Goal: Task Accomplishment & Management: Manage account settings

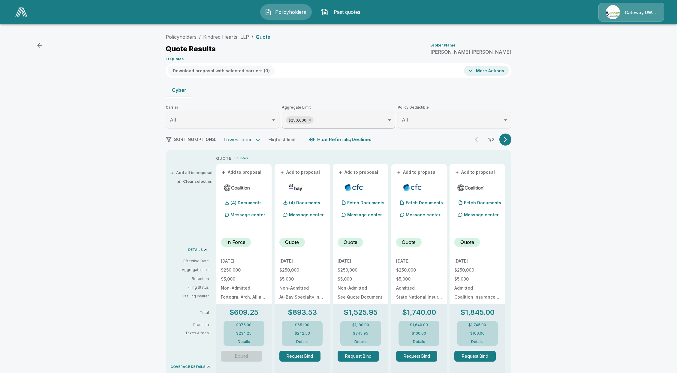
click at [192, 38] on link "Policyholders" at bounding box center [181, 37] width 31 height 6
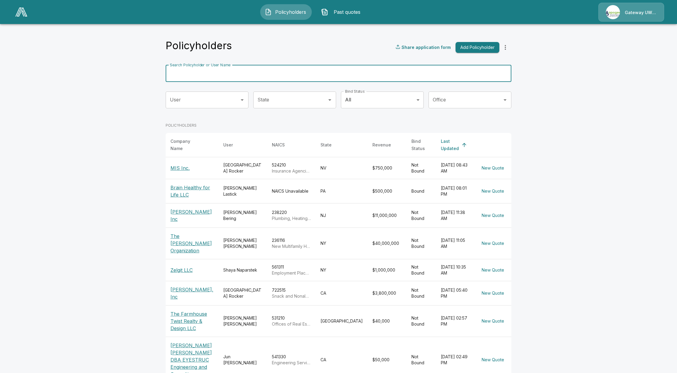
click at [262, 79] on input "Search Policyholder or User Name" at bounding box center [335, 73] width 339 height 17
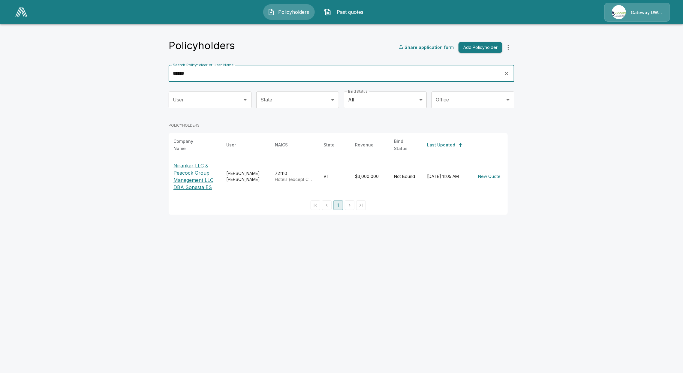
type input "******"
click at [183, 177] on p "Nirankar LLC & Peacock Group Management LLC DBA Sonesta ES" at bounding box center [195, 176] width 43 height 29
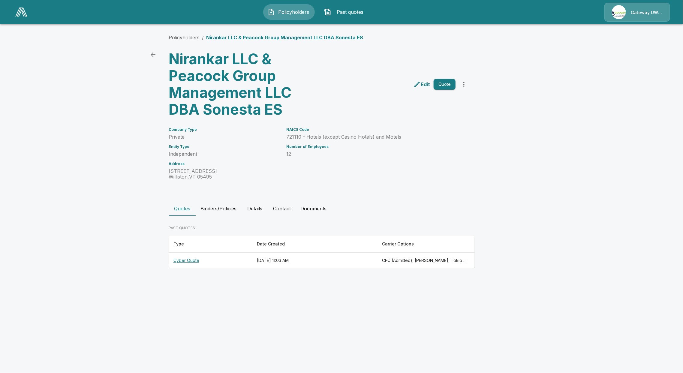
click at [182, 258] on th "Cyber Quote" at bounding box center [210, 261] width 83 height 16
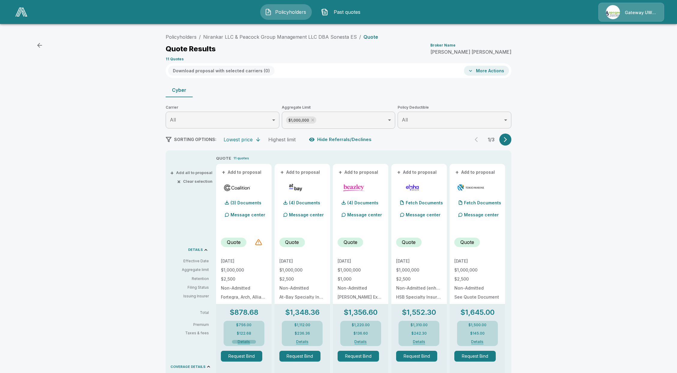
click at [245, 340] on button "Details" at bounding box center [244, 342] width 24 height 4
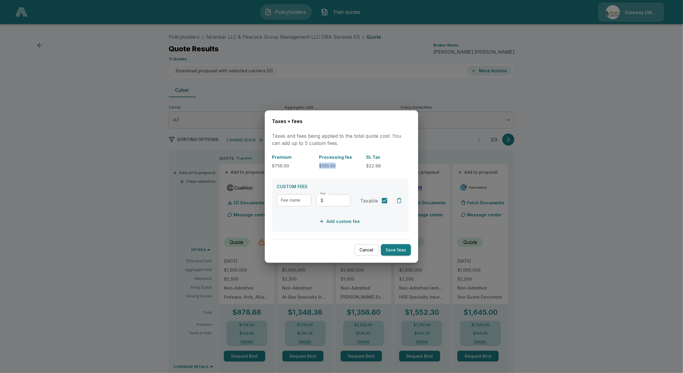
drag, startPoint x: 341, startPoint y: 166, endPoint x: 320, endPoint y: 168, distance: 21.4
click at [320, 168] on p "$100.00" at bounding box center [340, 166] width 42 height 6
copy p "$100.00"
click at [372, 251] on button "Cancel" at bounding box center [367, 250] width 24 height 12
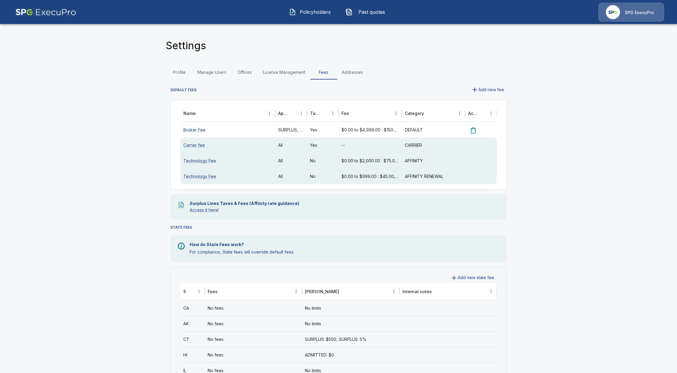
click at [305, 8] on button "Policyholders" at bounding box center [311, 12] width 52 height 16
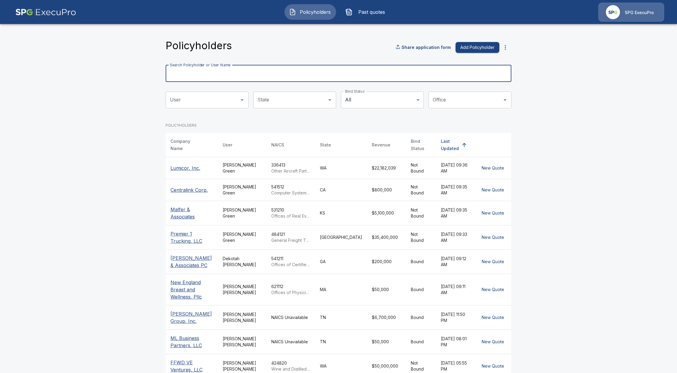
click at [226, 74] on input "Search Policyholder or User Name" at bounding box center [335, 73] width 339 height 17
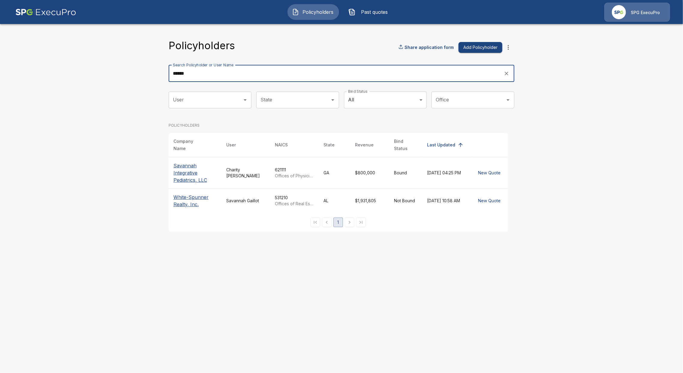
type input "******"
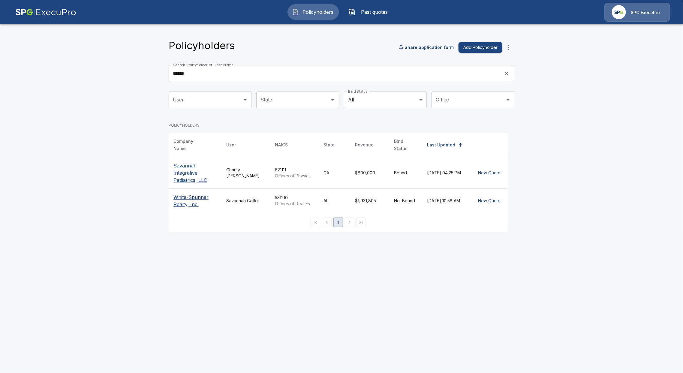
click at [181, 177] on p "Savannah Integrative Pediatrics, LLC" at bounding box center [195, 173] width 43 height 22
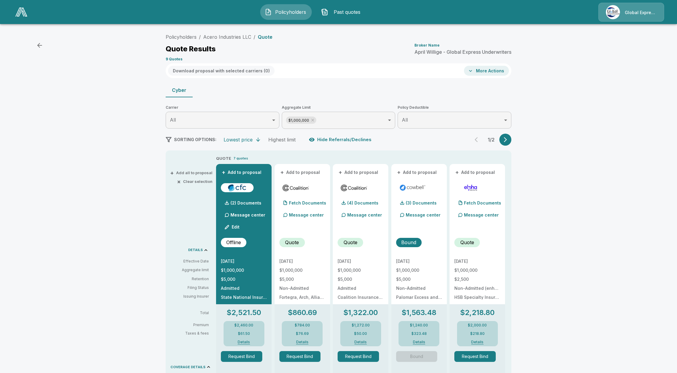
scroll to position [22, 0]
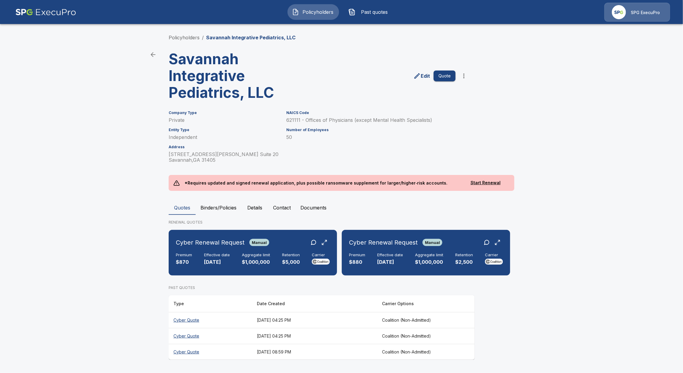
click at [183, 321] on th "Cyber Quote" at bounding box center [210, 320] width 83 height 16
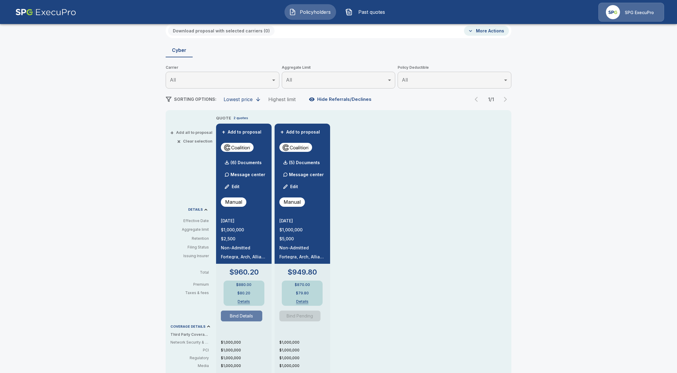
click at [241, 316] on button "Bind Details" at bounding box center [241, 316] width 41 height 11
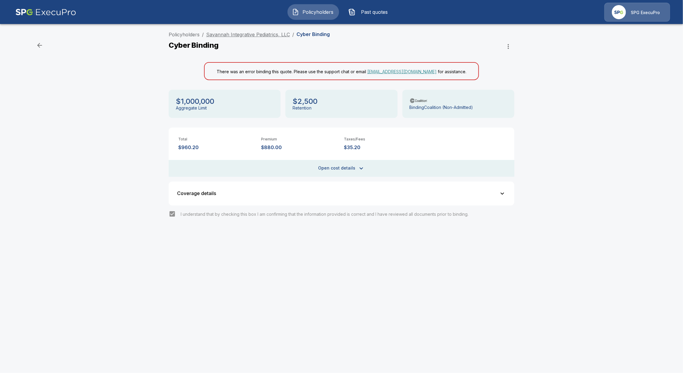
click at [235, 33] on link "Savannah Integrative Pediatrics, LLC" at bounding box center [248, 35] width 84 height 6
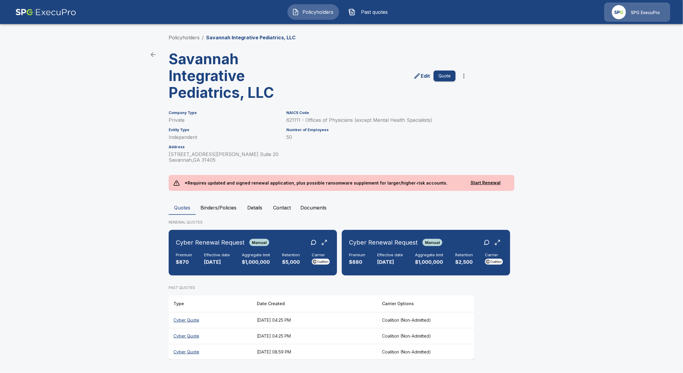
click at [224, 205] on button "Binders/Policies" at bounding box center [219, 208] width 46 height 14
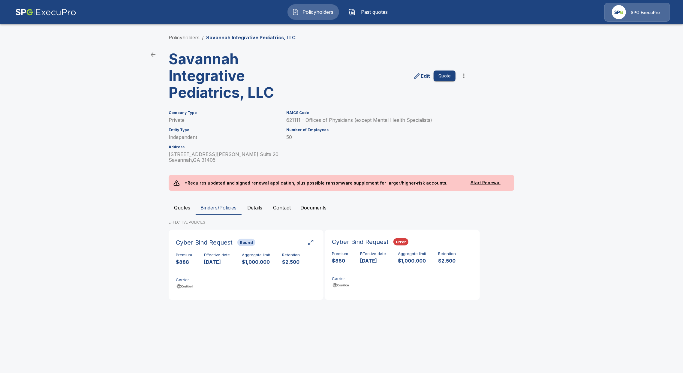
click at [179, 210] on button "Quotes" at bounding box center [182, 208] width 27 height 14
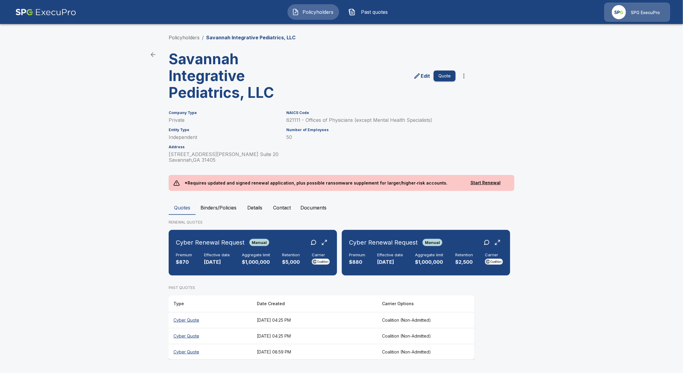
click at [193, 319] on th "Cyber Quote" at bounding box center [210, 320] width 83 height 16
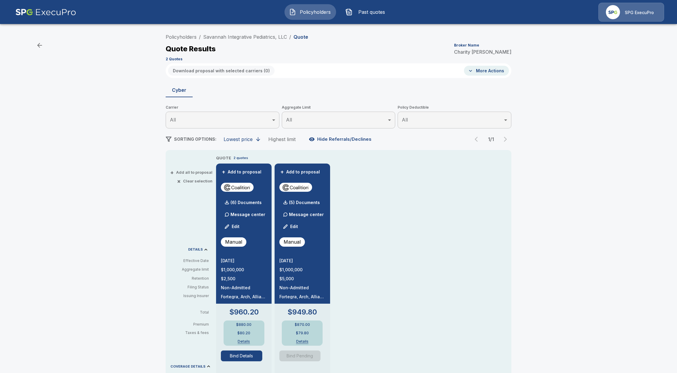
click at [240, 357] on button "Bind Details" at bounding box center [241, 356] width 41 height 11
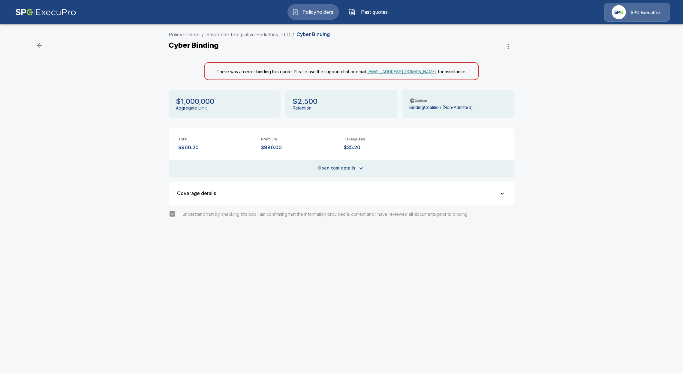
click at [347, 153] on div "Total $960.20 Premium $880.00 Taxes/Fees $35.20 Technology Fee $45.00 Open cost…" at bounding box center [342, 152] width 346 height 49
click at [352, 166] on button "Open cost details" at bounding box center [342, 168] width 346 height 17
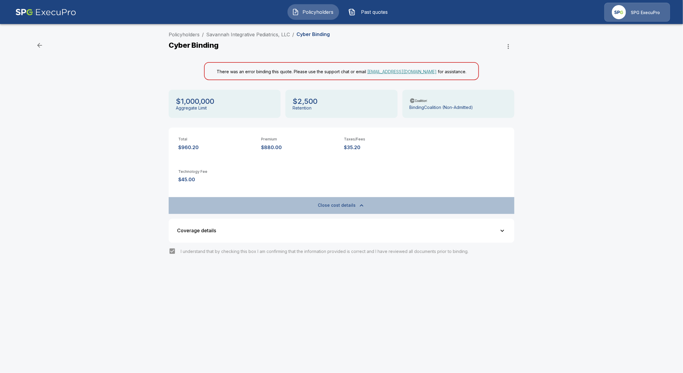
click at [340, 205] on button "Close cost details" at bounding box center [342, 205] width 346 height 17
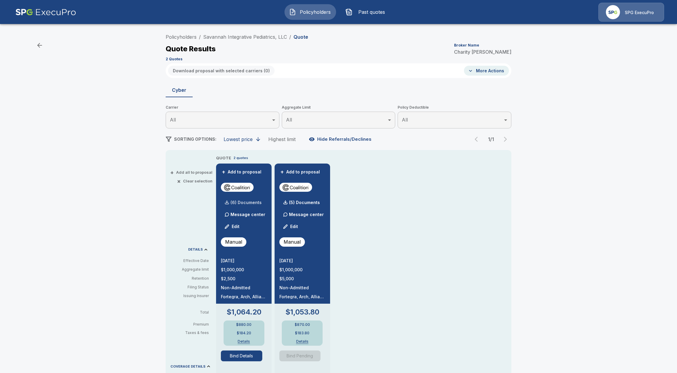
click at [244, 206] on div "(6) Documents" at bounding box center [241, 203] width 41 height 12
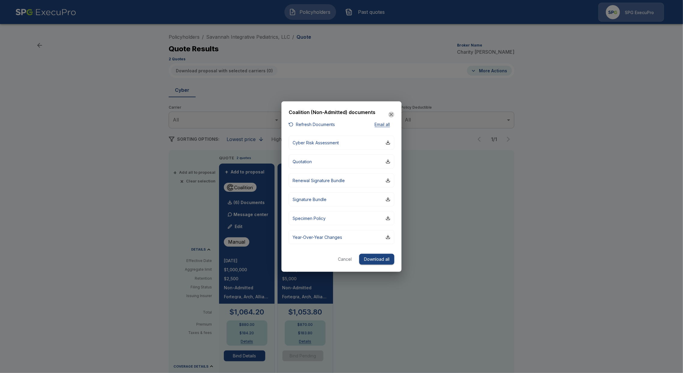
click at [391, 116] on icon "button" at bounding box center [391, 115] width 6 height 6
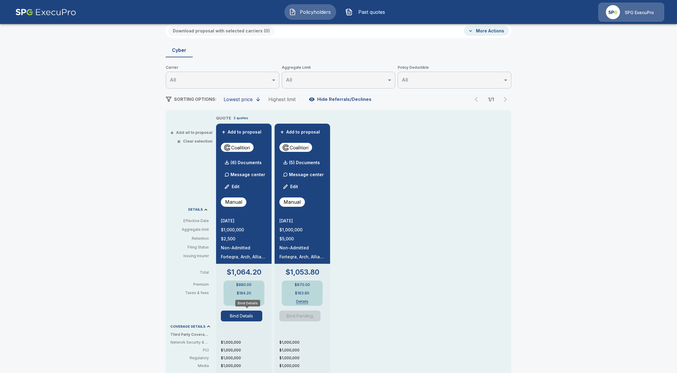
click at [243, 313] on button "Bind Details" at bounding box center [241, 316] width 41 height 11
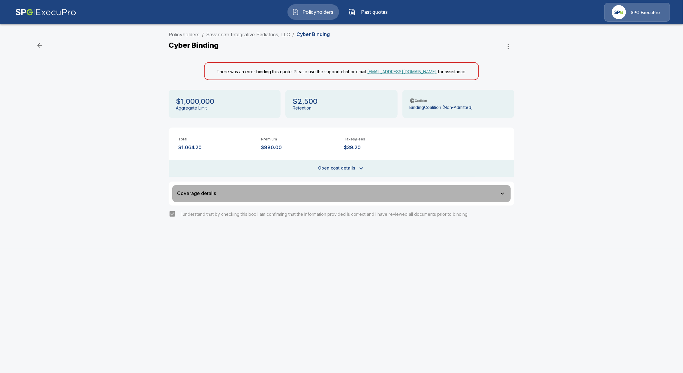
click at [262, 194] on div "Coverage details" at bounding box center [338, 193] width 322 height 5
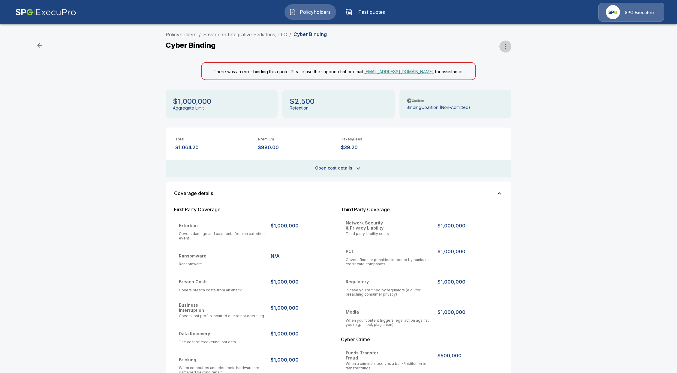
click at [509, 44] on icon "button" at bounding box center [505, 46] width 7 height 7
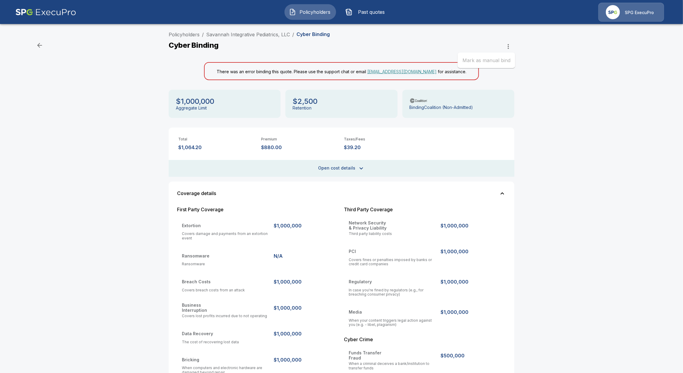
click at [567, 121] on div at bounding box center [341, 186] width 683 height 373
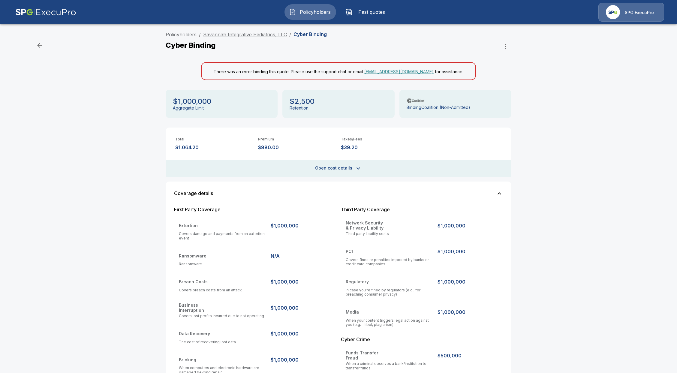
click at [256, 34] on link "Savannah Integrative Pediatrics, LLC" at bounding box center [245, 35] width 84 height 6
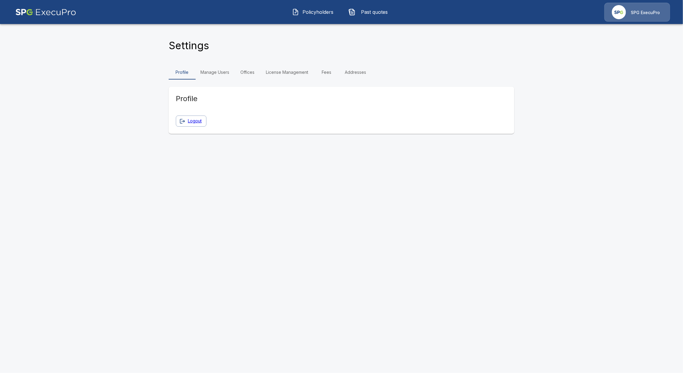
click at [320, 71] on link "Fees" at bounding box center [326, 72] width 27 height 14
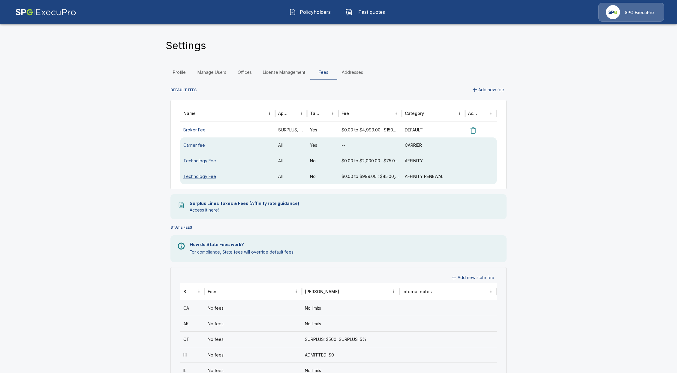
click at [200, 128] on link "Broker Fee" at bounding box center [194, 129] width 22 height 5
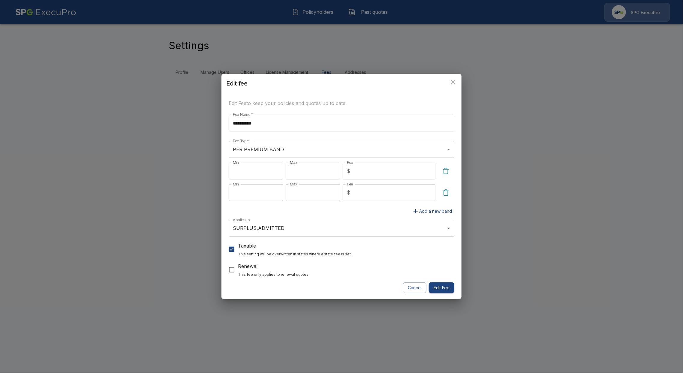
click at [179, 143] on div "**********" at bounding box center [341, 186] width 683 height 373
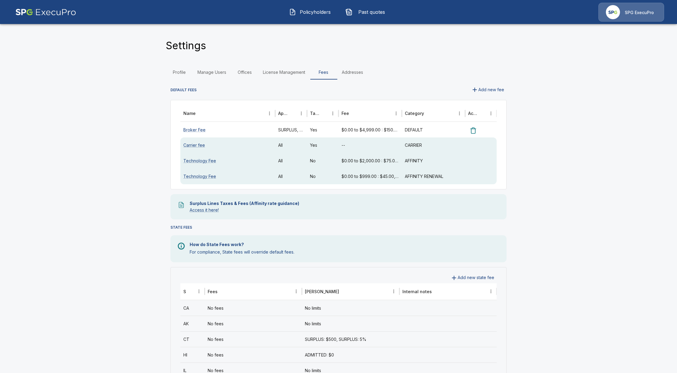
click at [479, 89] on icon "button" at bounding box center [474, 89] width 7 height 7
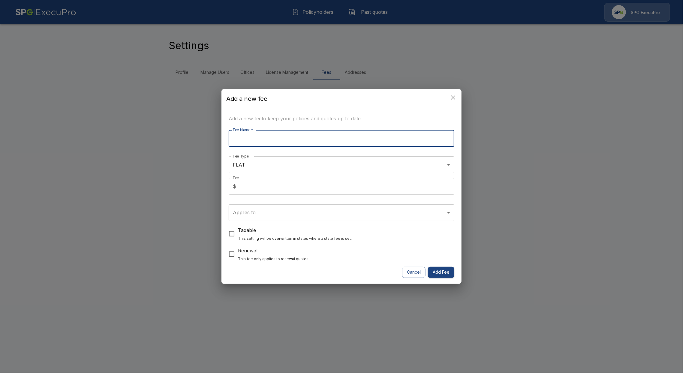
click at [273, 140] on input "Fee Name   *" at bounding box center [342, 138] width 226 height 17
type input "**********"
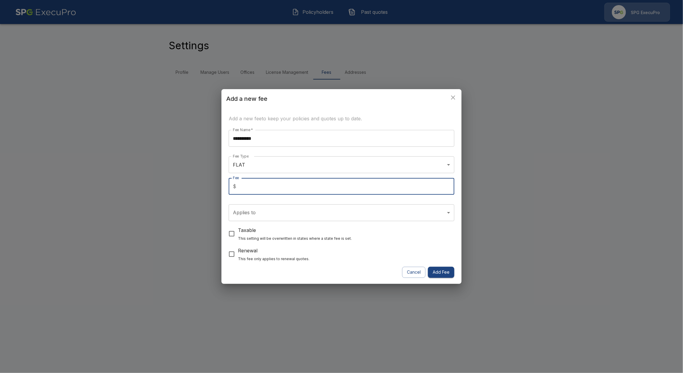
click at [250, 187] on input "*" at bounding box center [347, 186] width 216 height 17
type input "***"
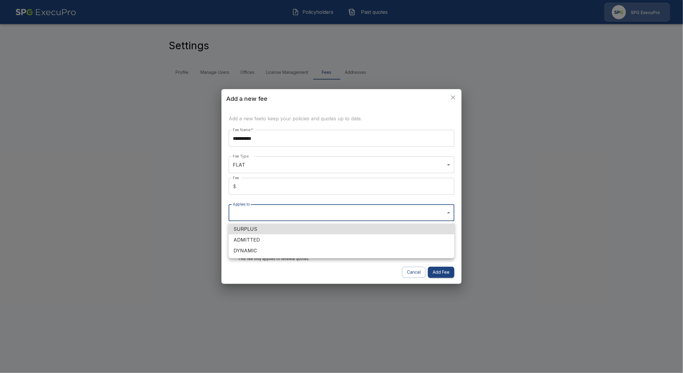
click at [252, 87] on body "**********" at bounding box center [341, 43] width 683 height 87
click at [269, 228] on li "SURPLUS" at bounding box center [342, 229] width 226 height 11
click at [270, 239] on li "ADMITTED" at bounding box center [342, 239] width 226 height 11
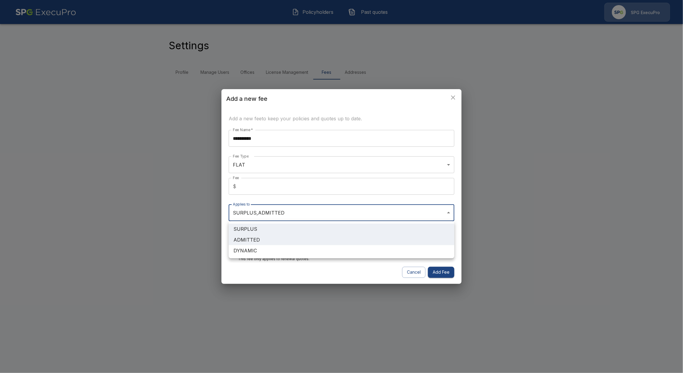
click at [271, 252] on li "DYNAMIC" at bounding box center [342, 250] width 226 height 11
type input "**********"
click at [292, 279] on div at bounding box center [341, 186] width 683 height 373
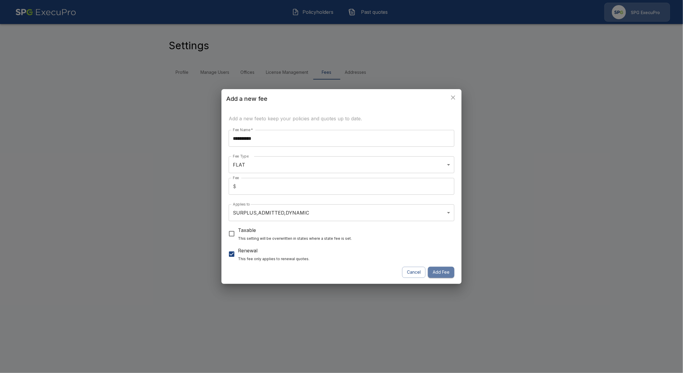
click at [439, 273] on button "Add Fee" at bounding box center [441, 272] width 26 height 11
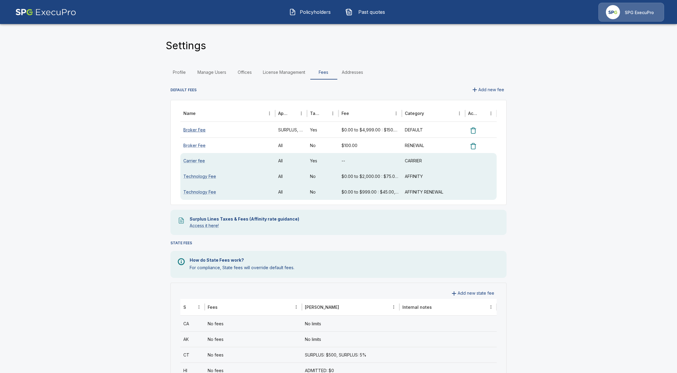
click at [203, 128] on link "Broker Fee" at bounding box center [194, 129] width 22 height 5
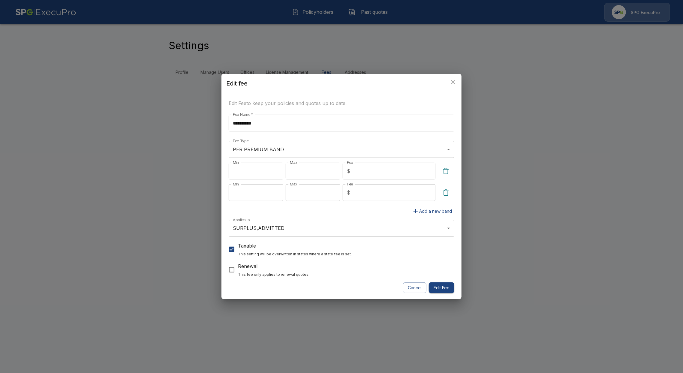
click at [412, 288] on button "Cancel" at bounding box center [414, 287] width 23 height 11
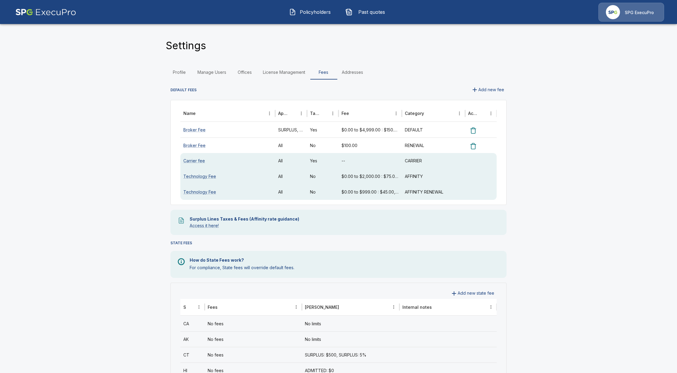
click at [265, 147] on div "Broker Fee" at bounding box center [227, 145] width 95 height 16
click at [202, 146] on link "Broker Fee" at bounding box center [194, 145] width 22 height 5
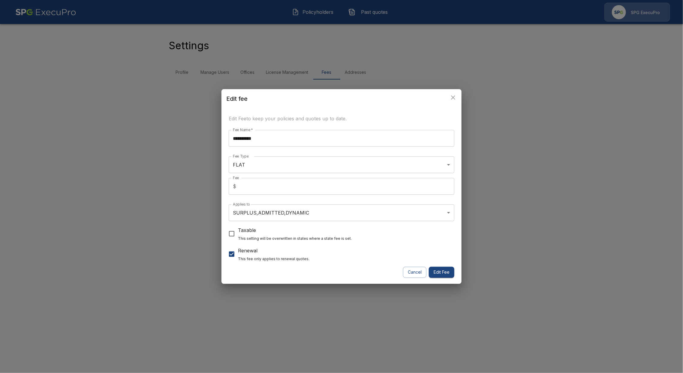
click at [273, 87] on body "**********" at bounding box center [341, 43] width 683 height 87
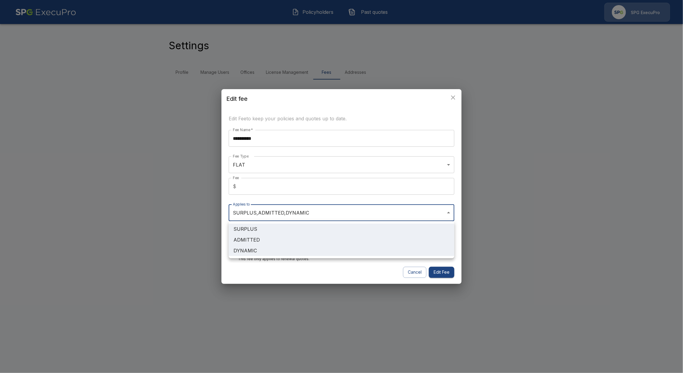
click at [282, 250] on li "DYNAMIC" at bounding box center [342, 250] width 226 height 11
type input "**********"
click at [442, 273] on div at bounding box center [341, 186] width 683 height 373
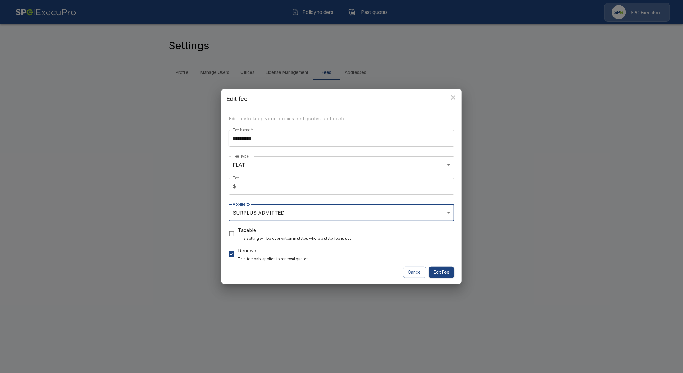
click at [440, 277] on button "Edit Fee" at bounding box center [442, 272] width 26 height 11
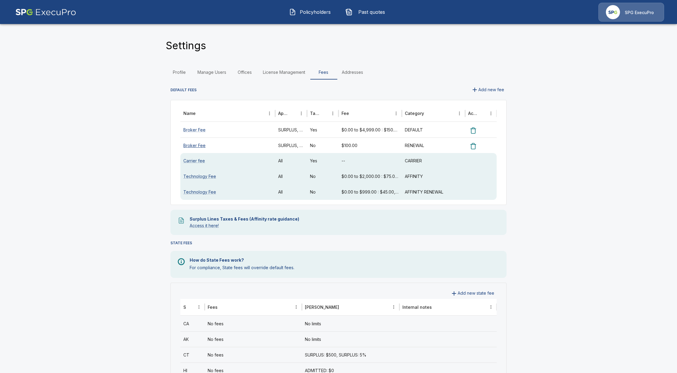
click at [196, 146] on link "Broker Fee" at bounding box center [194, 145] width 22 height 5
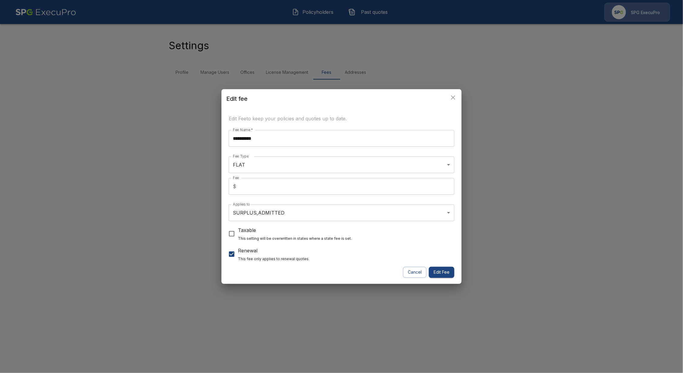
click at [245, 232] on h6 "Taxable" at bounding box center [295, 230] width 114 height 8
click at [443, 276] on button "Edit Fee" at bounding box center [442, 272] width 26 height 11
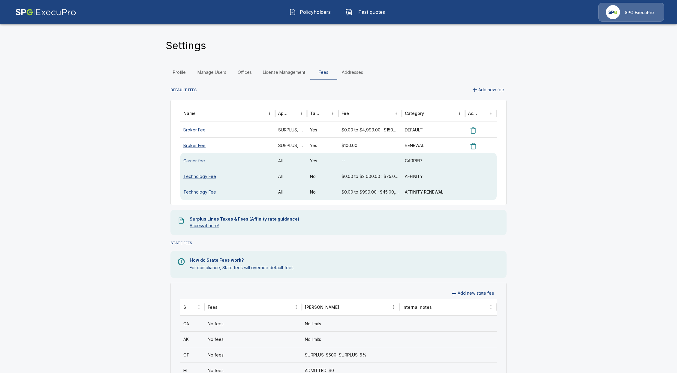
click at [188, 128] on link "Broker Fee" at bounding box center [194, 129] width 22 height 5
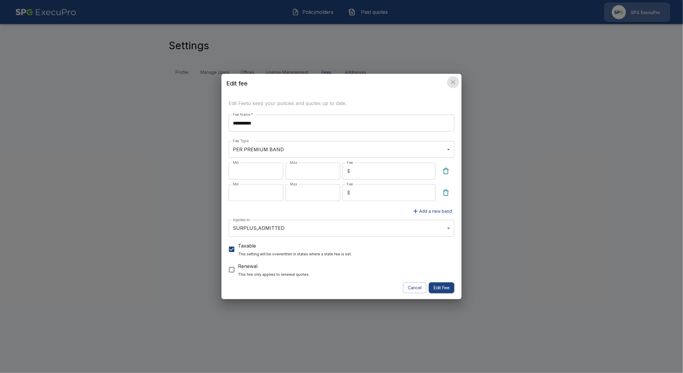
click at [454, 86] on button "close" at bounding box center [453, 82] width 12 height 12
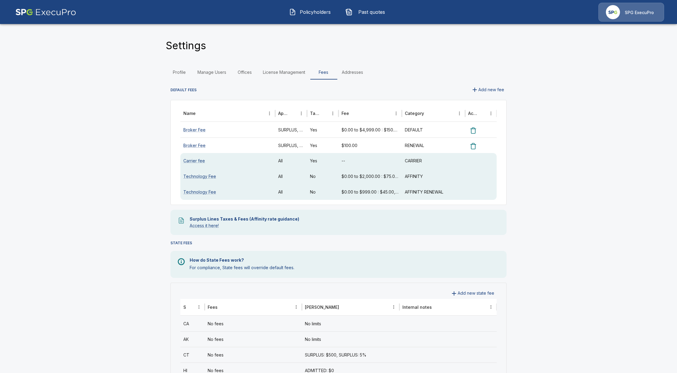
click at [122, 169] on main "Settings Profile Manage Users Offices License Management Fees Addresses DEFAULT…" at bounding box center [338, 369] width 677 height 739
click at [537, 275] on main "Settings Profile Manage Users Offices License Management Fees Addresses DEFAULT…" at bounding box center [338, 369] width 677 height 739
click at [311, 7] on button "Policyholders" at bounding box center [311, 12] width 52 height 16
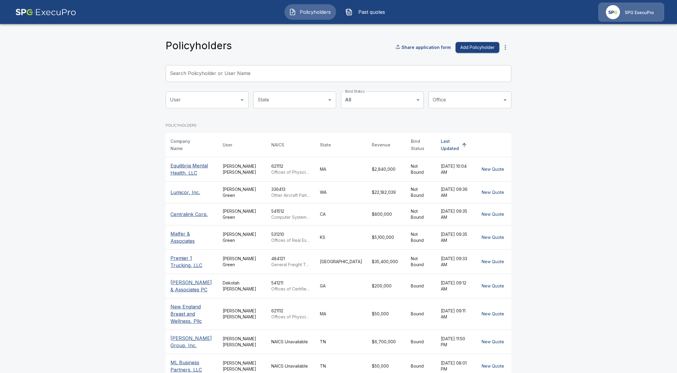
click at [241, 72] on input "Search Policyholder or User Name" at bounding box center [335, 73] width 339 height 17
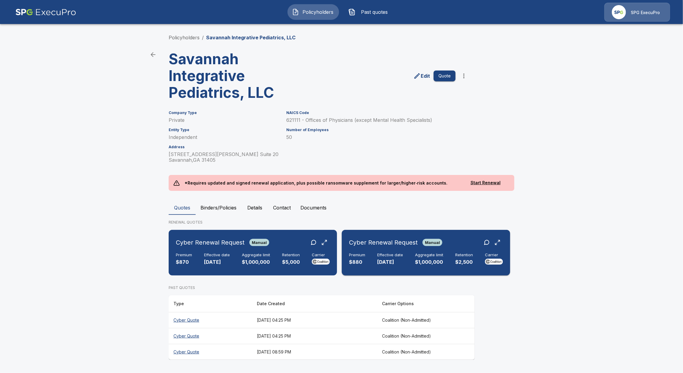
click at [360, 256] on h6 "Premium" at bounding box center [357, 255] width 16 height 5
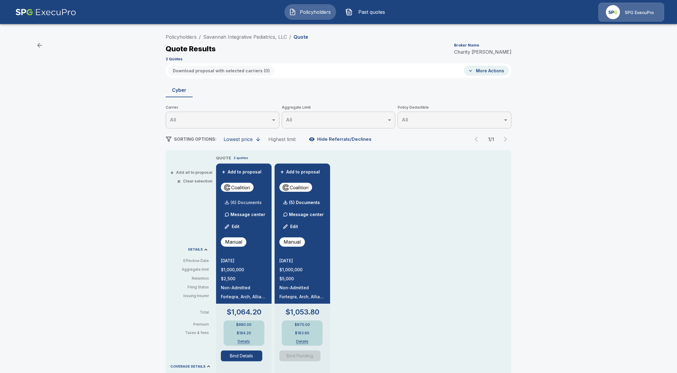
click at [246, 205] on div "(6) Documents" at bounding box center [241, 203] width 41 height 12
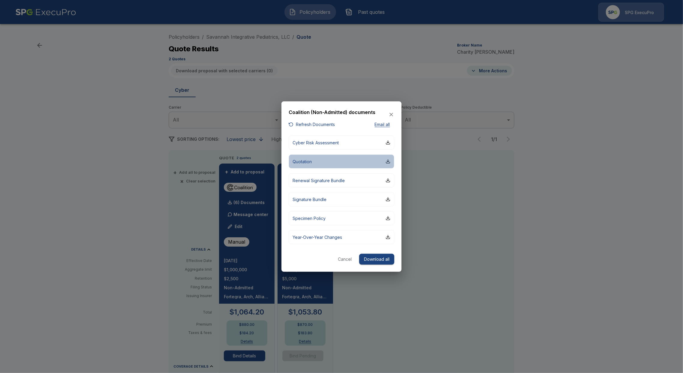
click at [322, 163] on button "Quotation" at bounding box center [342, 161] width 106 height 14
click at [321, 46] on div at bounding box center [341, 186] width 683 height 373
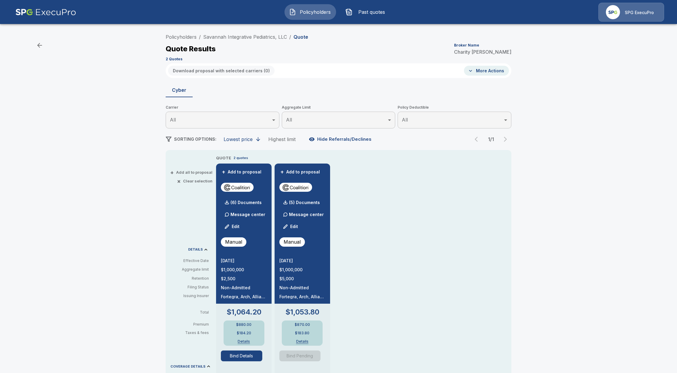
click at [305, 4] on div "Policyholders Past quotes SPG ExecuPro" at bounding box center [339, 11] width 666 height 19
click at [305, 9] on span "Policyholders" at bounding box center [315, 11] width 33 height 7
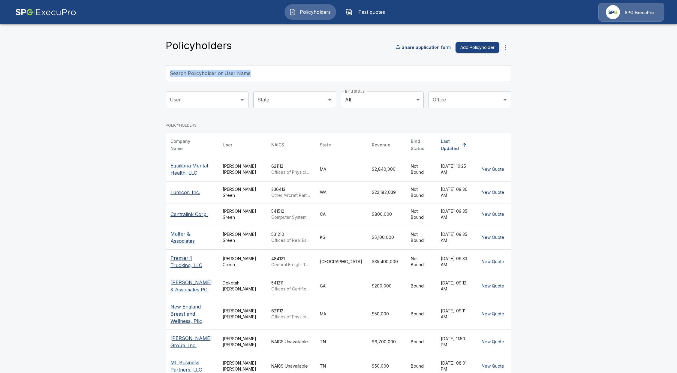
drag, startPoint x: 273, startPoint y: 65, endPoint x: 271, endPoint y: 68, distance: 3.4
click at [271, 67] on div "Policyholders Share application form Add Policyholder Search Policyholder or Us…" at bounding box center [339, 230] width 346 height 382
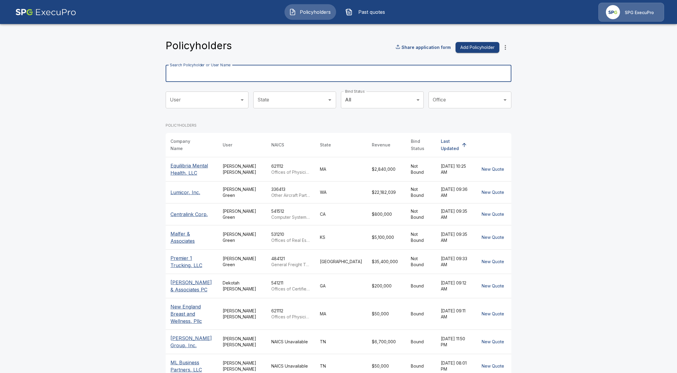
click at [267, 77] on input "Search Policyholder or User Name" at bounding box center [335, 73] width 339 height 17
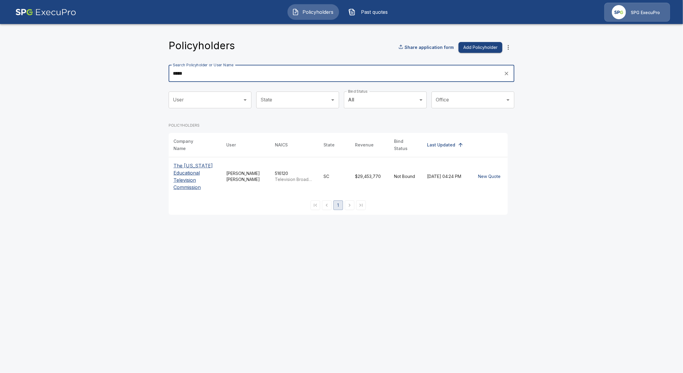
type input "*****"
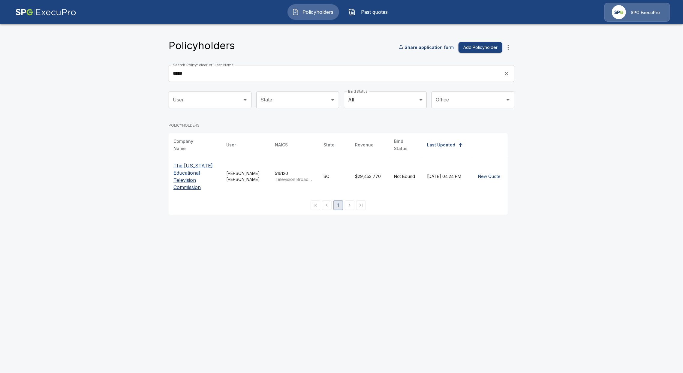
click at [172, 181] on th "The South Carolina Educational Television Commission" at bounding box center [195, 176] width 53 height 39
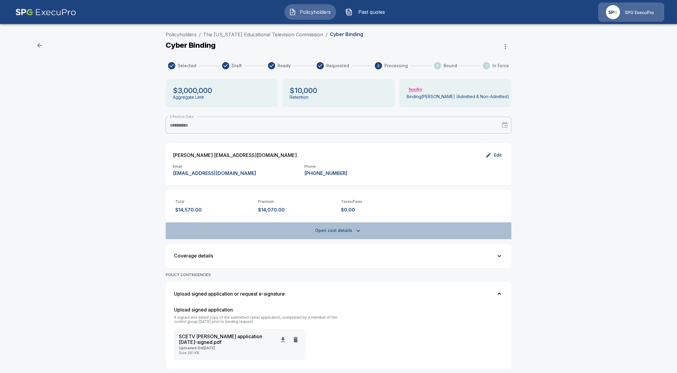
click at [353, 229] on button "Open cost details" at bounding box center [339, 230] width 346 height 17
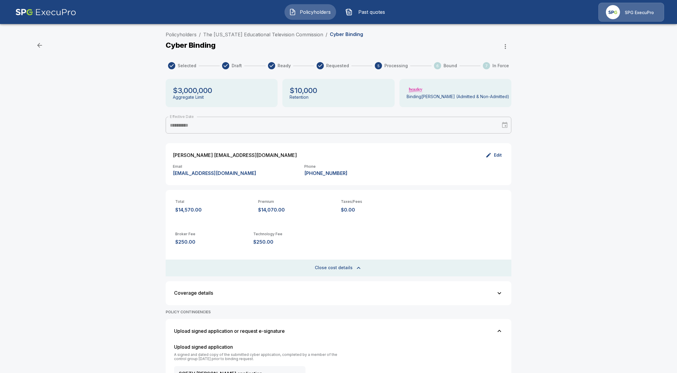
click at [318, 269] on button "Close cost details" at bounding box center [339, 268] width 346 height 17
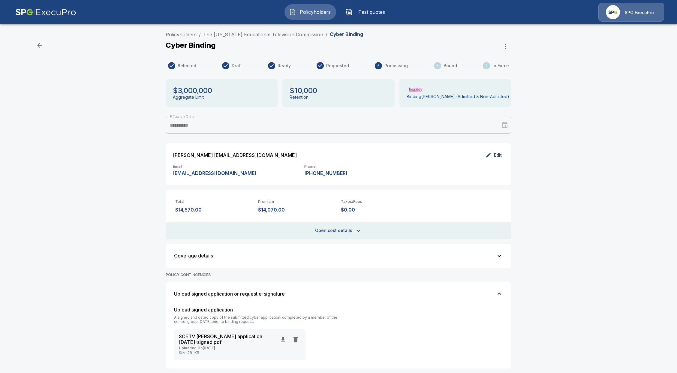
drag, startPoint x: 141, startPoint y: 261, endPoint x: 138, endPoint y: 261, distance: 3.1
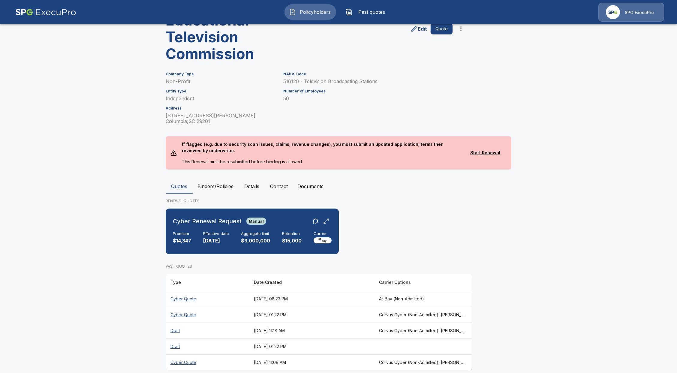
scroll to position [64, 0]
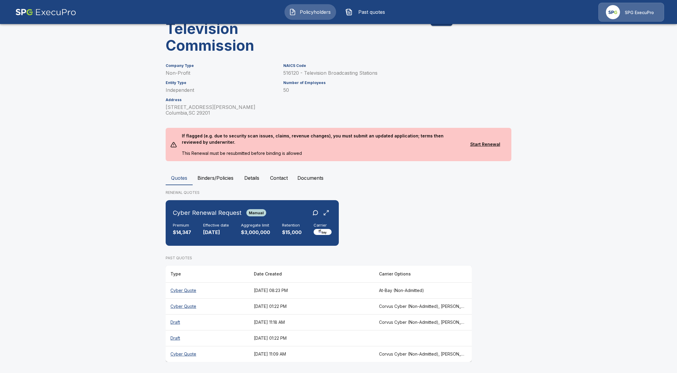
click at [179, 351] on th "Cyber Quote" at bounding box center [207, 354] width 83 height 16
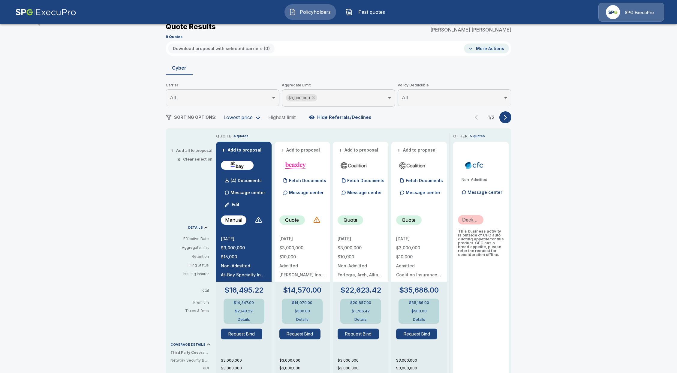
scroll to position [64, 0]
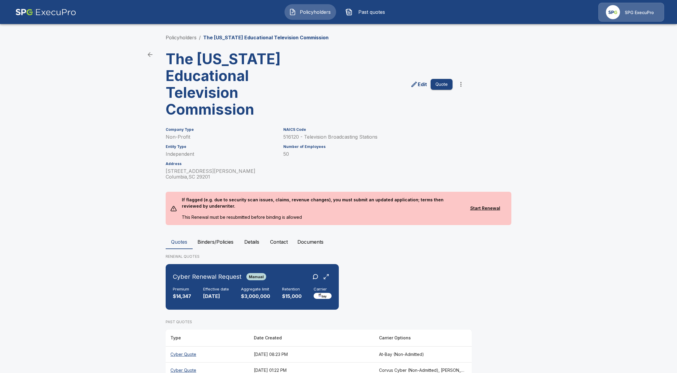
click at [181, 354] on th "Cyber Quote" at bounding box center [207, 354] width 83 height 16
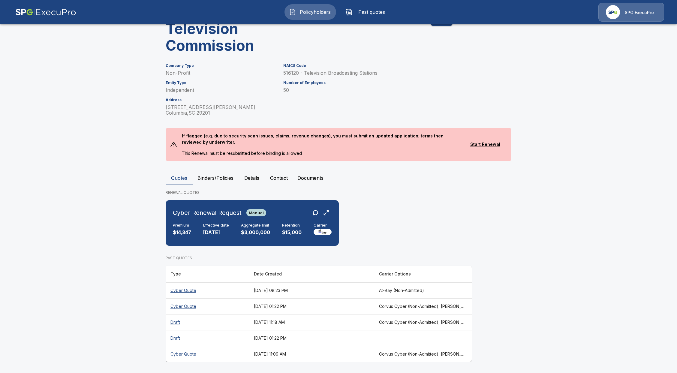
click at [181, 309] on th "Cyber Quote" at bounding box center [207, 306] width 83 height 16
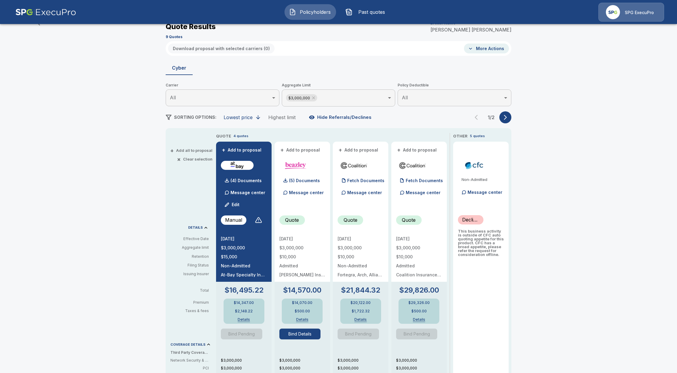
scroll to position [64, 0]
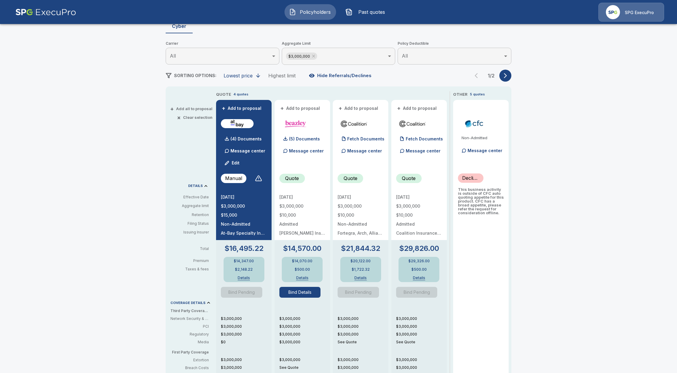
click at [299, 295] on button "Bind Details" at bounding box center [299, 292] width 41 height 11
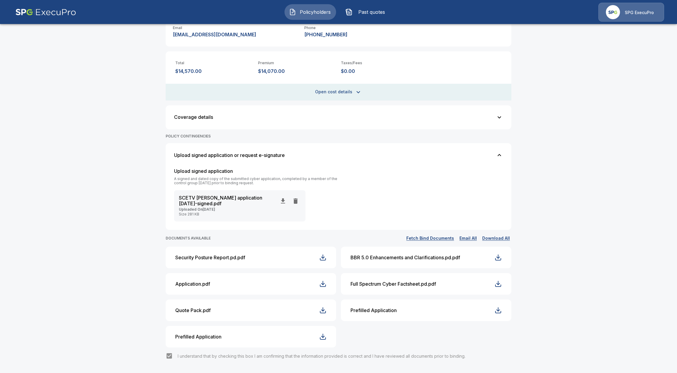
scroll to position [156, 0]
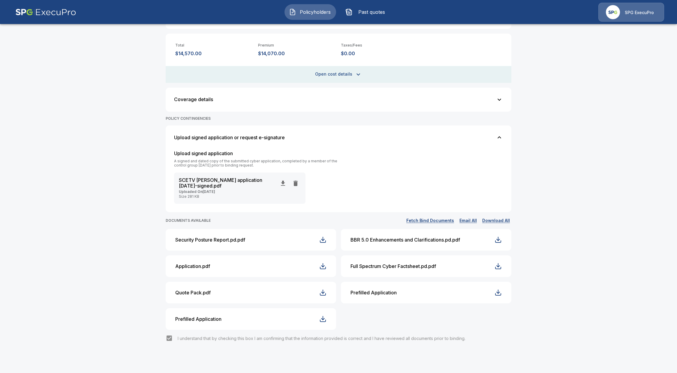
click at [436, 222] on button "Fetch Bind Documents" at bounding box center [430, 221] width 51 height 8
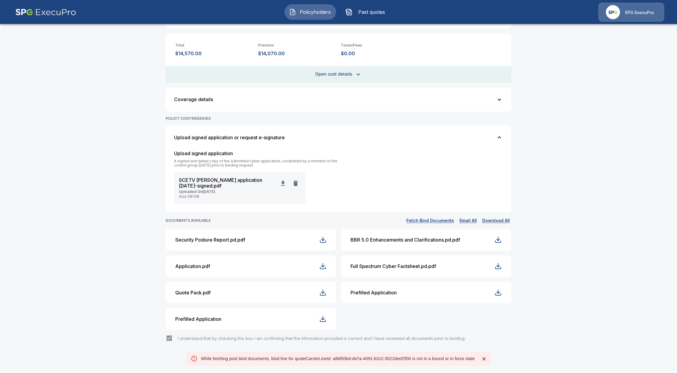
click at [572, 211] on div "**********" at bounding box center [338, 122] width 677 height 501
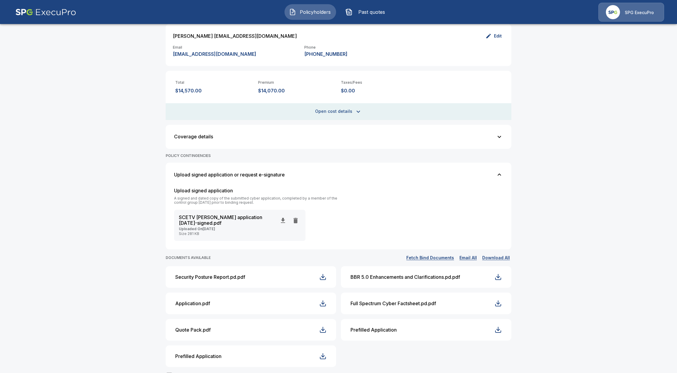
scroll to position [0, 0]
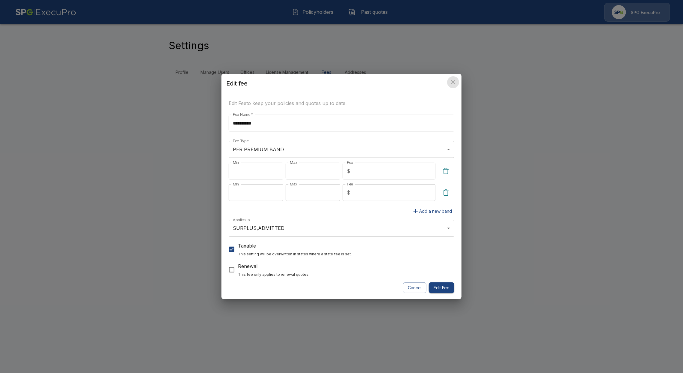
click at [454, 84] on icon "close" at bounding box center [453, 82] width 7 height 7
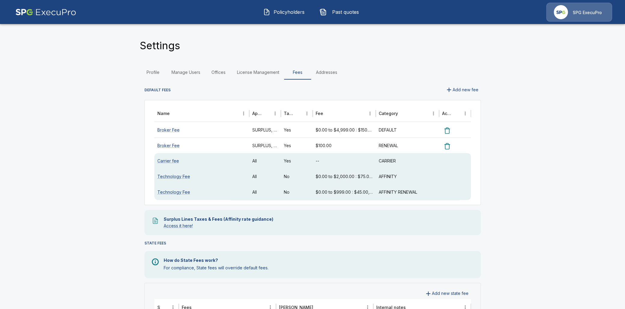
drag, startPoint x: 618, startPoint y: 29, endPoint x: 612, endPoint y: 8, distance: 22.4
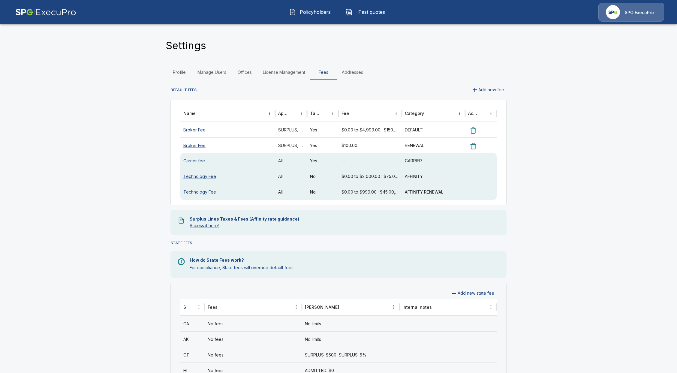
click at [672, 157] on main "Settings Profile Manage Users Offices License Management Fees Addresses DEFAULT…" at bounding box center [338, 369] width 677 height 739
click at [673, 234] on main "Settings Profile Manage Users Offices License Management Fees Addresses DEFAULT…" at bounding box center [338, 369] width 677 height 739
click at [195, 129] on link "Broker Fee" at bounding box center [194, 129] width 22 height 5
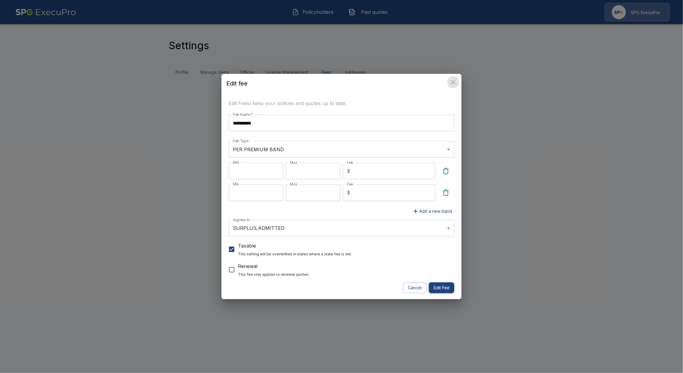
click at [454, 81] on icon "close" at bounding box center [453, 82] width 4 height 4
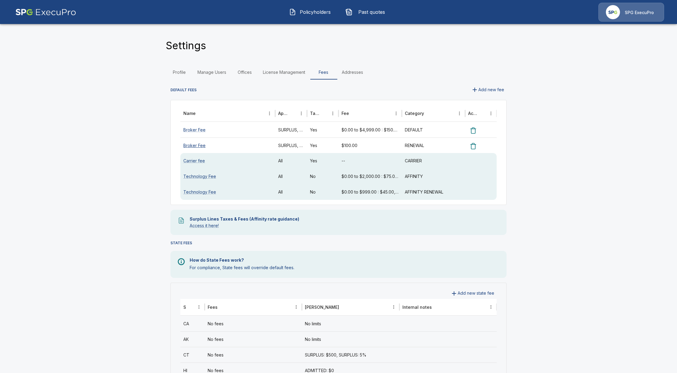
click at [200, 144] on link "Broker Fee" at bounding box center [194, 145] width 22 height 5
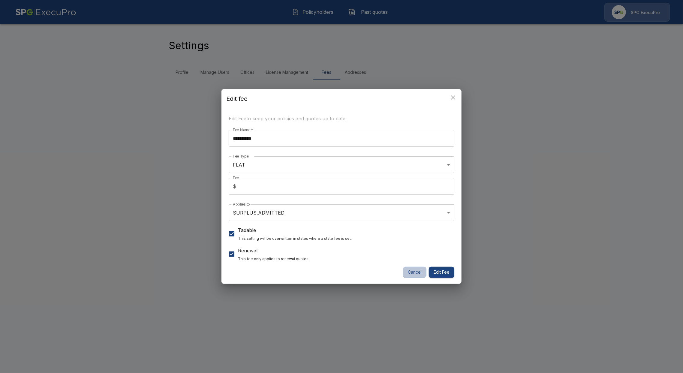
click at [408, 274] on button "Cancel" at bounding box center [414, 272] width 23 height 11
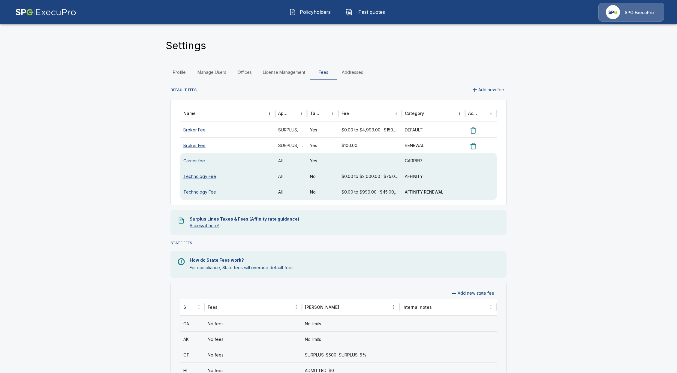
click at [311, 13] on span "Policyholders" at bounding box center [315, 11] width 33 height 7
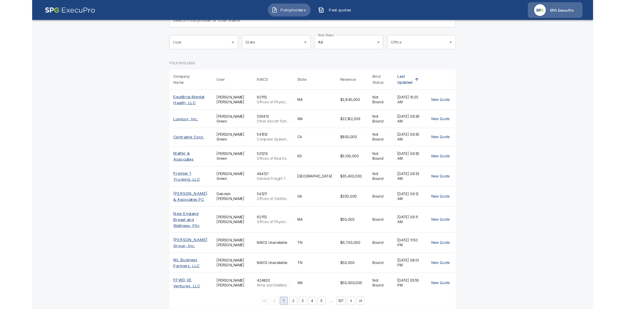
scroll to position [52, 0]
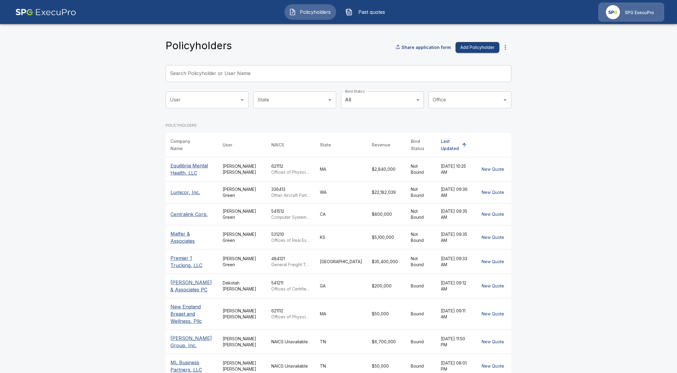
click at [180, 189] on p "Lumicor, Inc." at bounding box center [192, 192] width 43 height 7
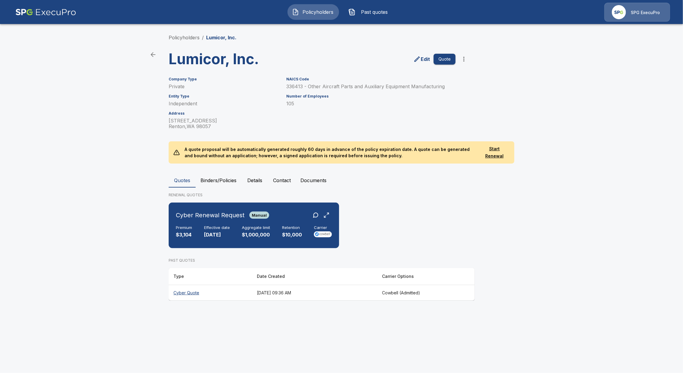
click at [182, 292] on th "Cyber Quote" at bounding box center [210, 293] width 83 height 16
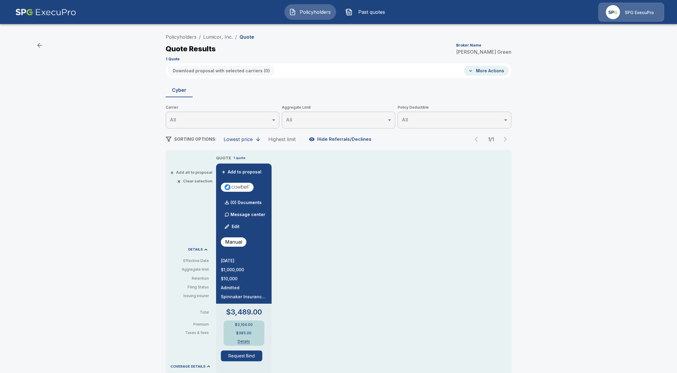
click at [246, 341] on button "Details" at bounding box center [244, 342] width 24 height 4
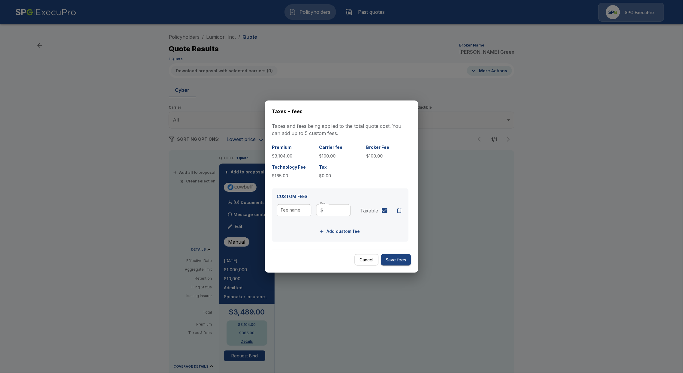
click at [366, 261] on button "Cancel" at bounding box center [367, 260] width 24 height 12
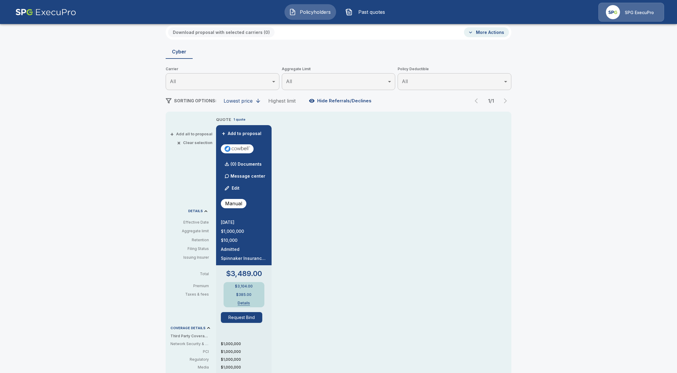
scroll to position [40, 0]
click at [244, 302] on button "Details" at bounding box center [244, 302] width 24 height 4
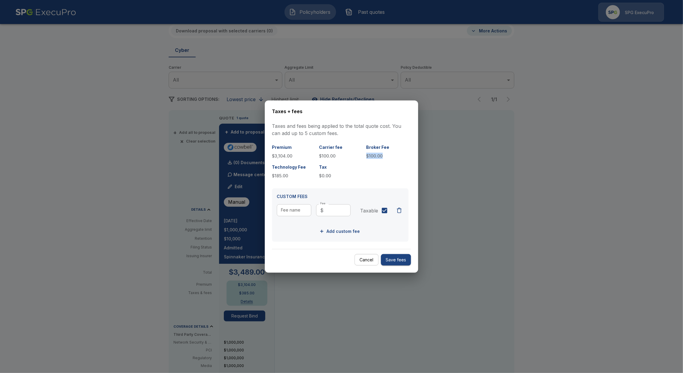
drag, startPoint x: 367, startPoint y: 155, endPoint x: 386, endPoint y: 154, distance: 19.3
click at [386, 154] on p "$100.00" at bounding box center [388, 156] width 42 height 6
click at [369, 175] on div "Premium $3,104.00 Carrier fee $100.00 Broker Fee $100.00 Technology Fee $185.00…" at bounding box center [340, 161] width 137 height 35
click at [365, 261] on button "Cancel" at bounding box center [367, 260] width 24 height 12
